Goal: Transaction & Acquisition: Purchase product/service

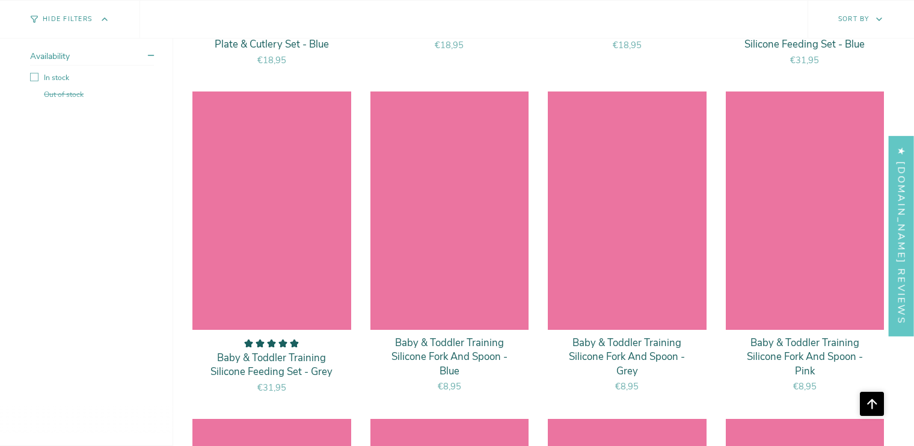
scroll to position [4987, 0]
